Goal: Find specific page/section: Find specific page/section

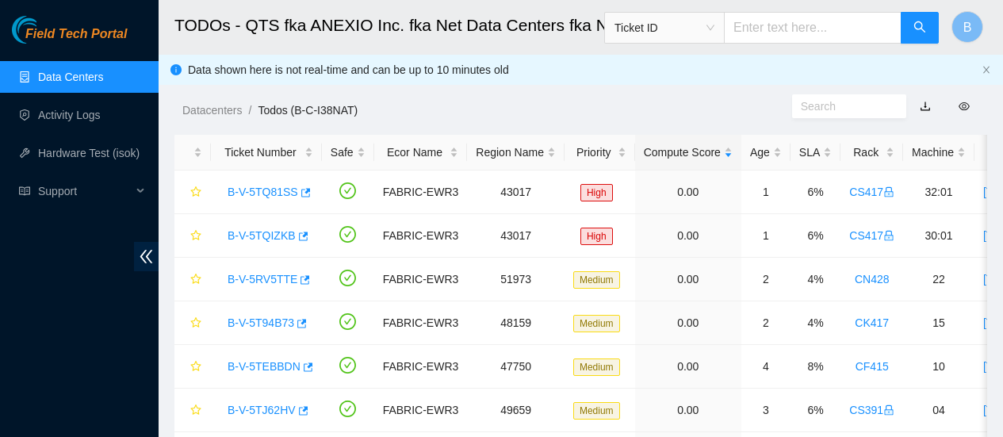
scroll to position [38, 0]
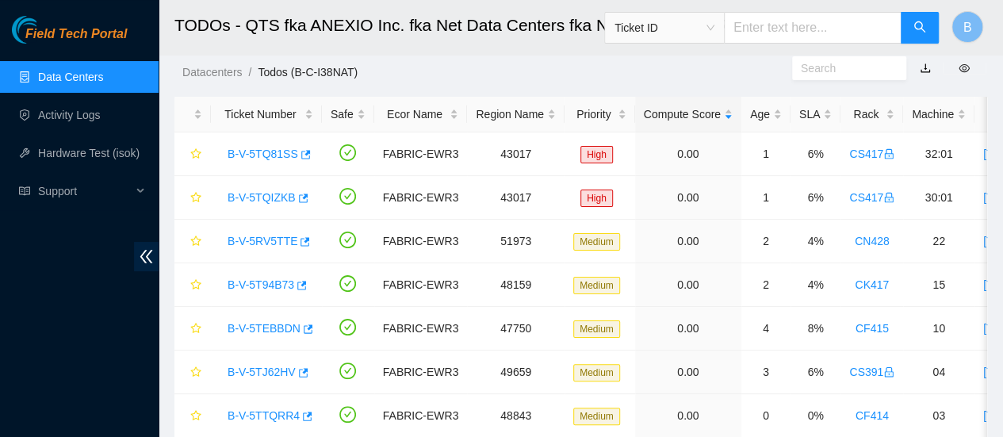
click at [76, 71] on link "Data Centers" at bounding box center [70, 77] width 65 height 13
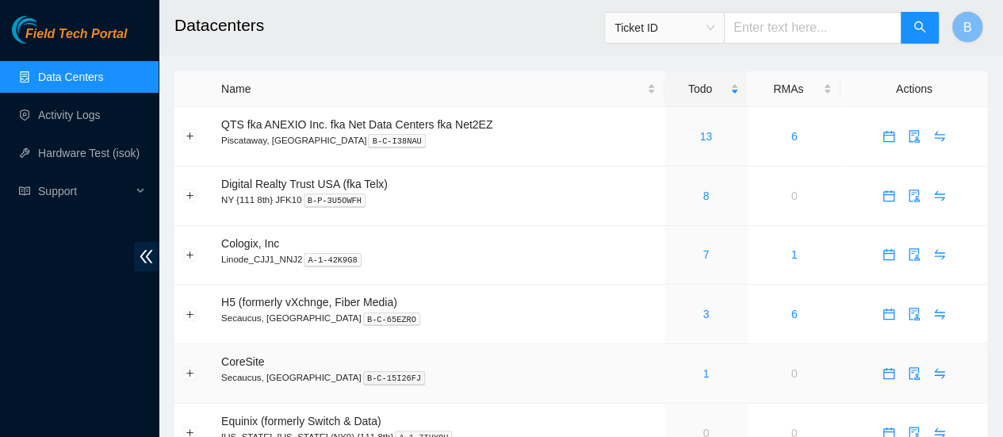
click at [709, 373] on div "1" at bounding box center [706, 373] width 66 height 17
click at [702, 310] on link "3" at bounding box center [705, 314] width 6 height 13
